Goal: Find specific page/section: Find specific page/section

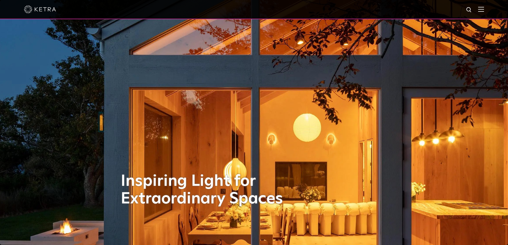
click at [472, 9] on img at bounding box center [469, 10] width 7 height 7
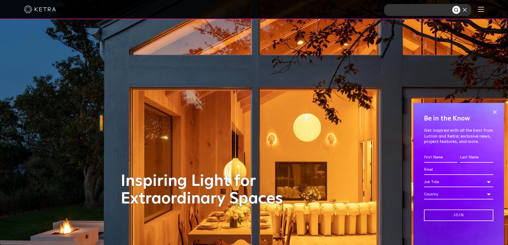
click at [405, 10] on input "text" at bounding box center [418, 10] width 68 height 12
paste input "CM-TAS3811GTFL11G24HBKSN T55"
type input "CM-TAS3811GTFL11G24HBKSN T55"
click at [459, 10] on img "Search" at bounding box center [457, 10] width 6 height 6
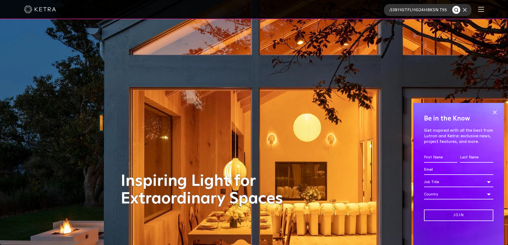
scroll to position [0, 0]
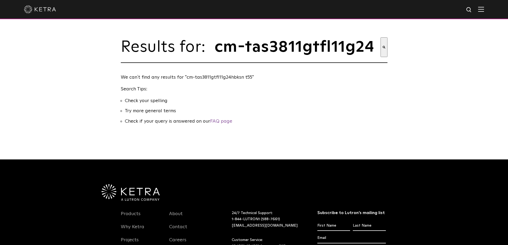
click at [472, 9] on img at bounding box center [469, 10] width 7 height 7
click at [469, 9] on img at bounding box center [467, 10] width 4 height 4
click at [473, 8] on img at bounding box center [469, 10] width 7 height 7
click at [454, 9] on input "cm-tas3811gtfl11g24hbksn t55" at bounding box center [419, 10] width 70 height 12
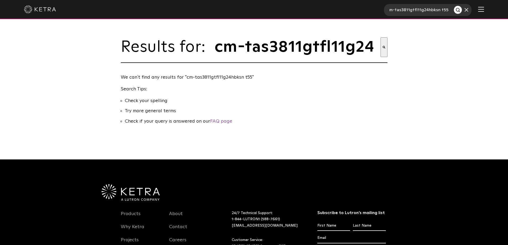
scroll to position [0, 0]
drag, startPoint x: 453, startPoint y: 9, endPoint x: 305, endPoint y: 10, distance: 148.1
click at [305, 10] on div "cm-tas3811gtfl11g24hbksn t55" at bounding box center [254, 9] width 508 height 19
click at [472, 10] on img at bounding box center [469, 10] width 7 height 7
click at [430, 9] on input "text" at bounding box center [419, 10] width 70 height 12
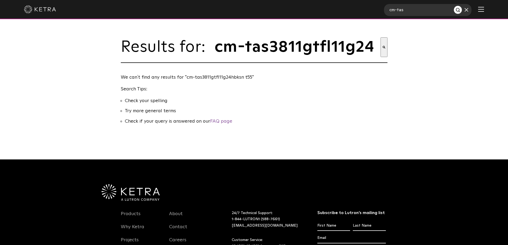
type input "cm-tas"
click at [461, 10] on img "Search" at bounding box center [459, 10] width 6 height 6
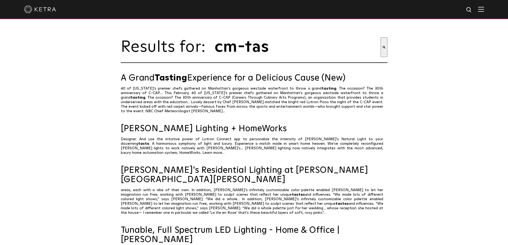
scroll to position [451, 0]
